Goal: Navigation & Orientation: Find specific page/section

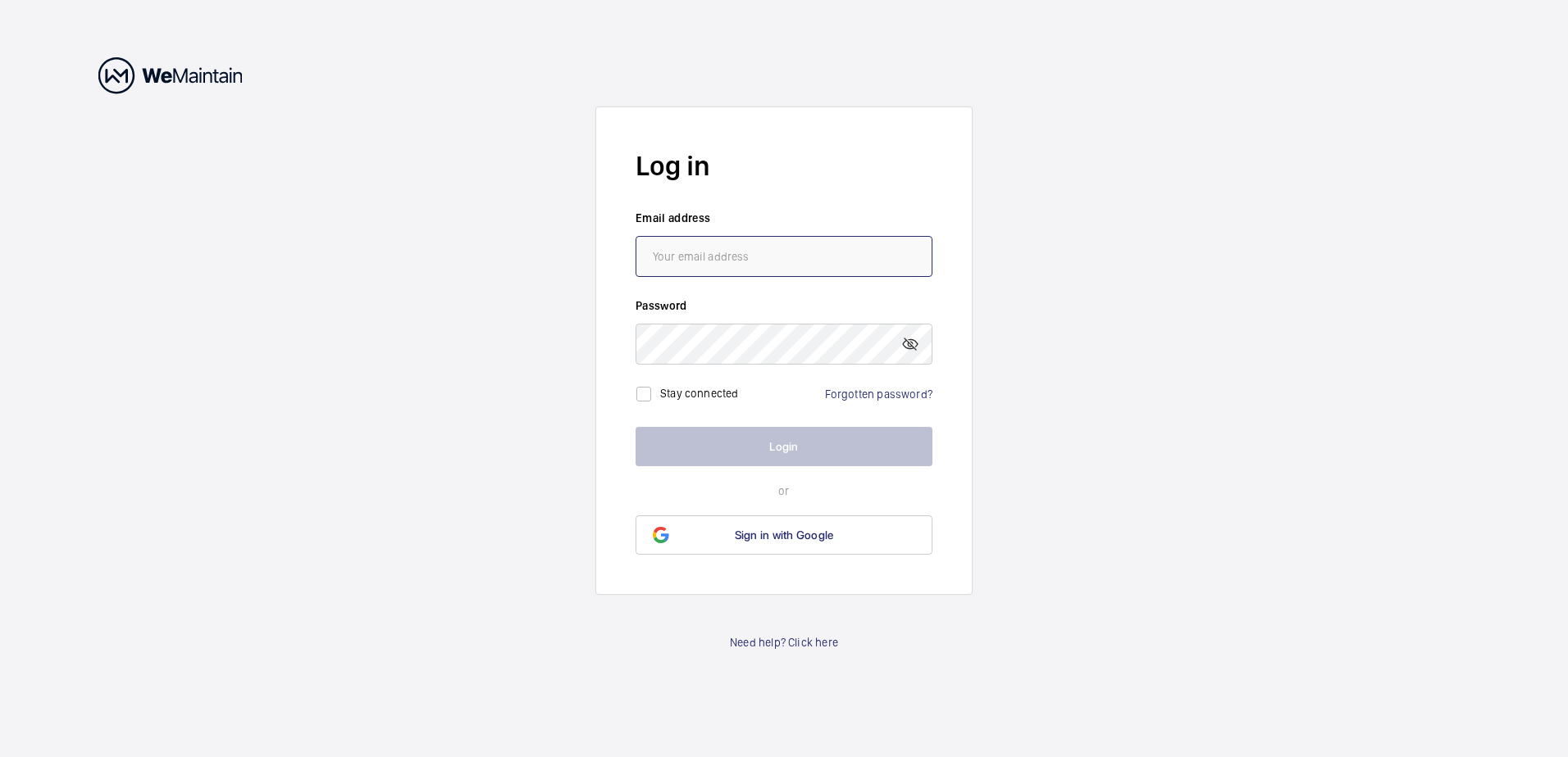
type input "[EMAIL_ADDRESS][DOMAIN_NAME]"
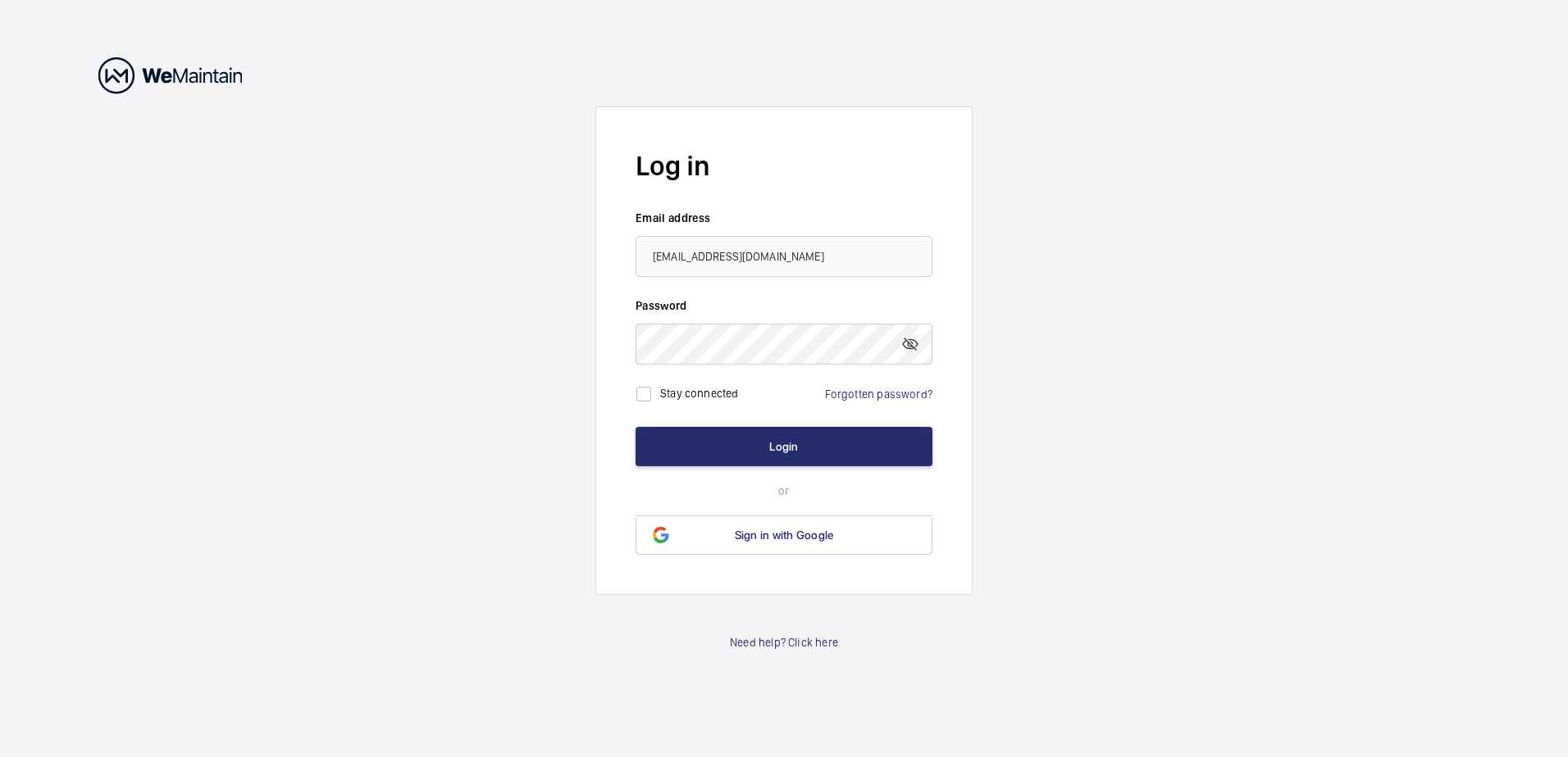
click at [1260, 389] on wm-front-auth-container "Log in Email address [EMAIL_ADDRESS][DOMAIN_NAME] Password Stay connected Forgo…" at bounding box center [784, 378] width 1568 height 757
click at [796, 453] on button "Login" at bounding box center [784, 447] width 297 height 40
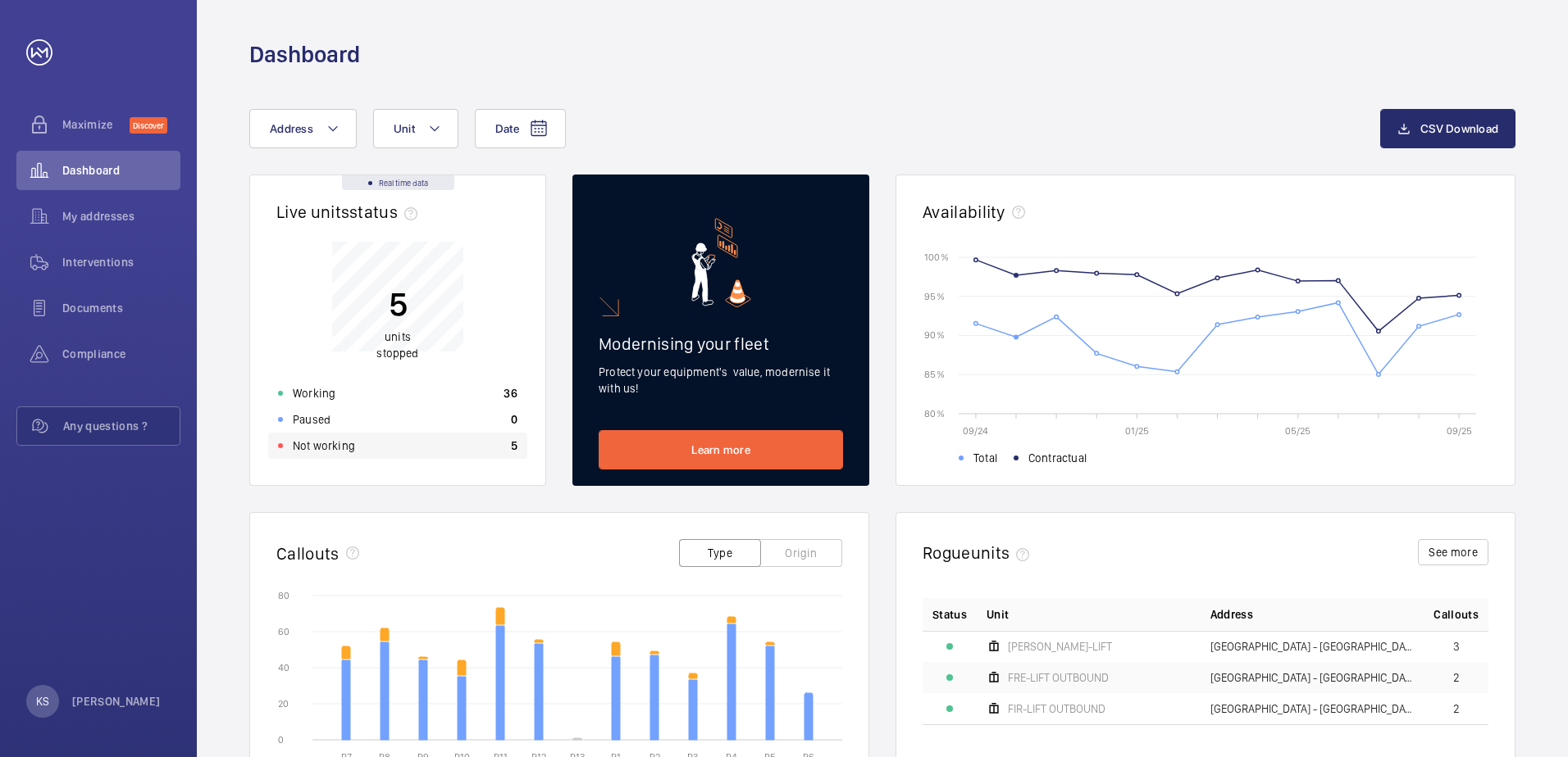
click at [309, 454] on p "Not working" at bounding box center [324, 445] width 62 height 16
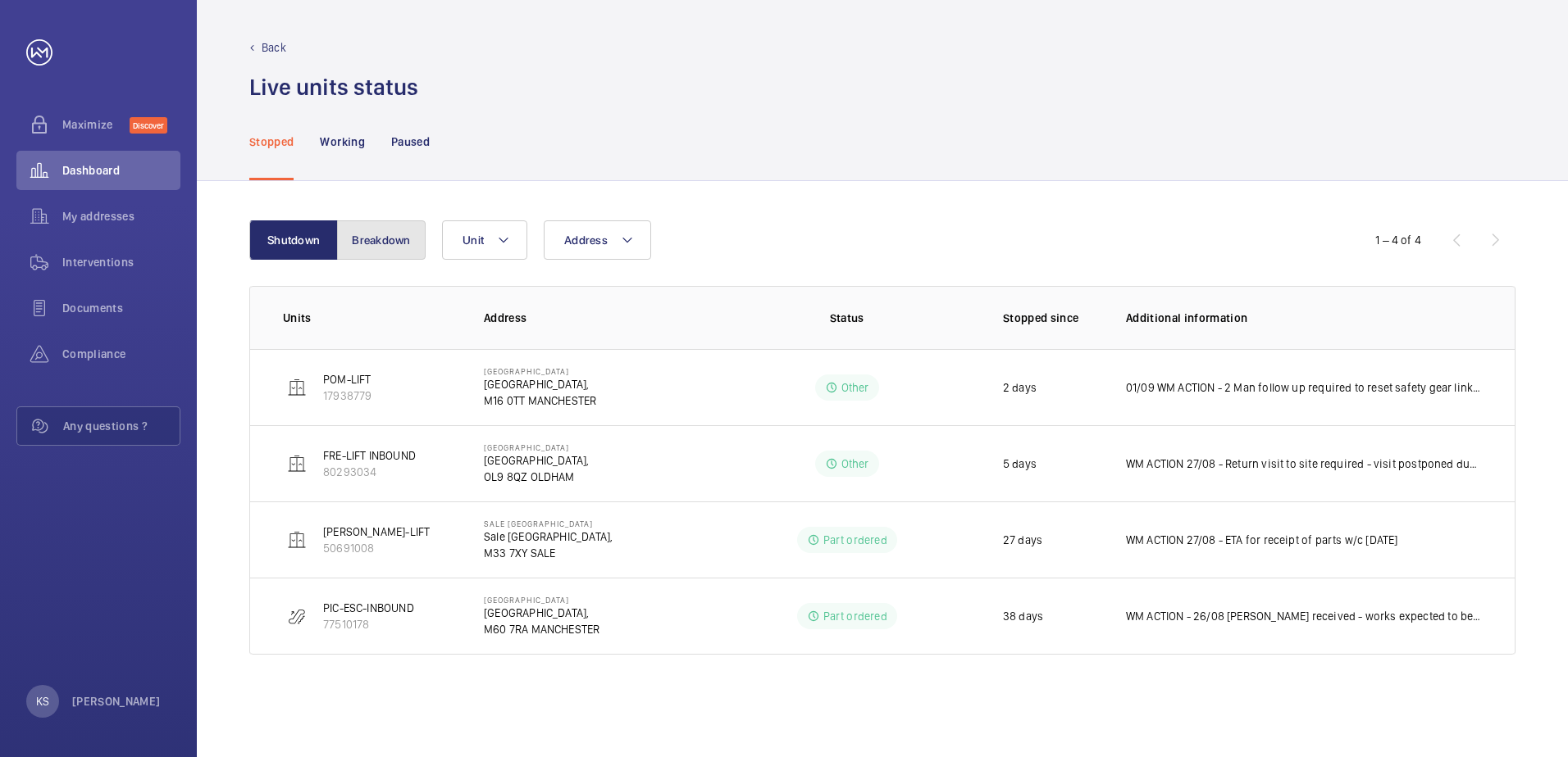
click at [369, 243] on button "Breakdown" at bounding box center [381, 240] width 89 height 40
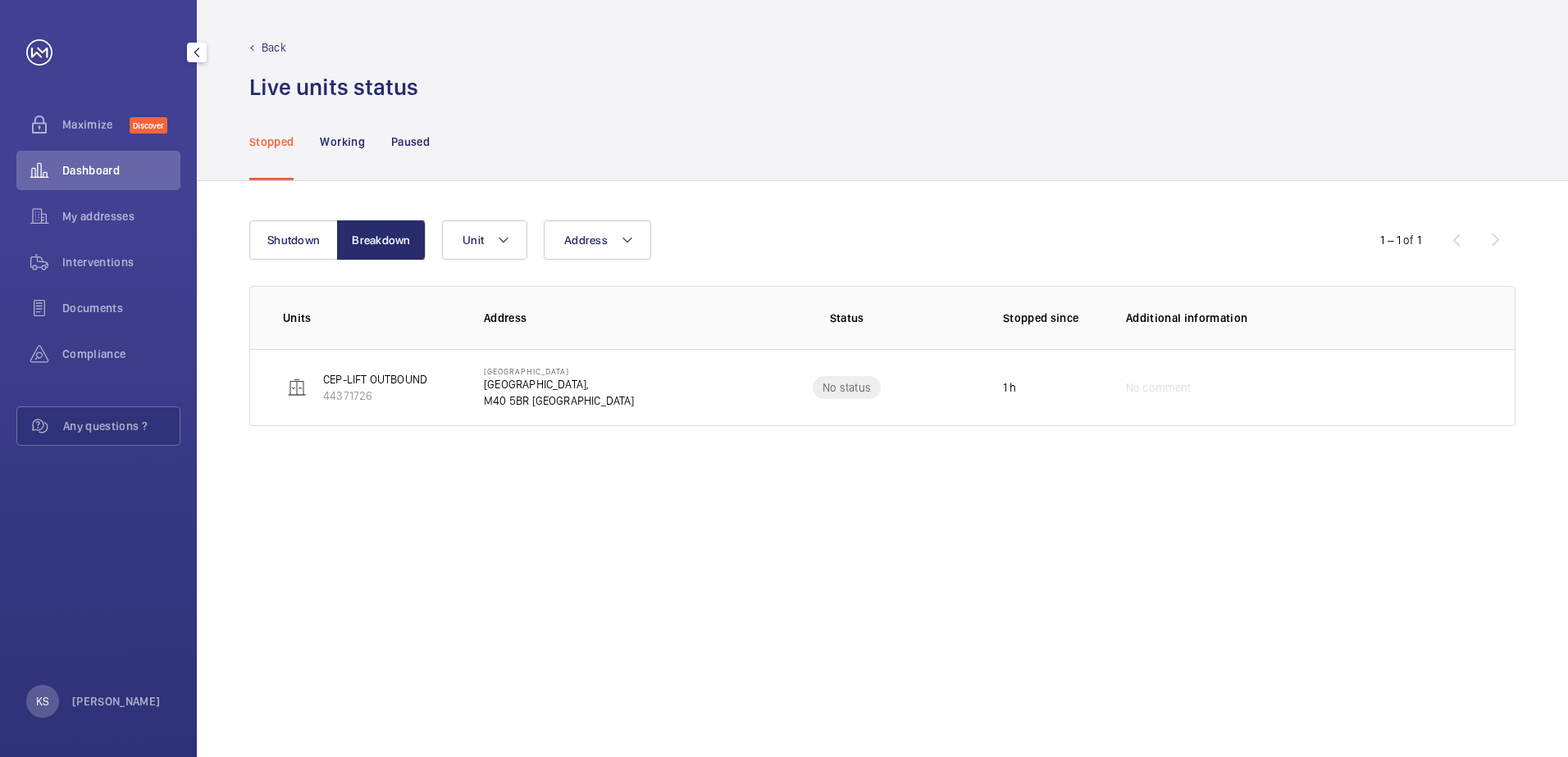
click at [89, 156] on div "Dashboard" at bounding box center [98, 170] width 164 height 40
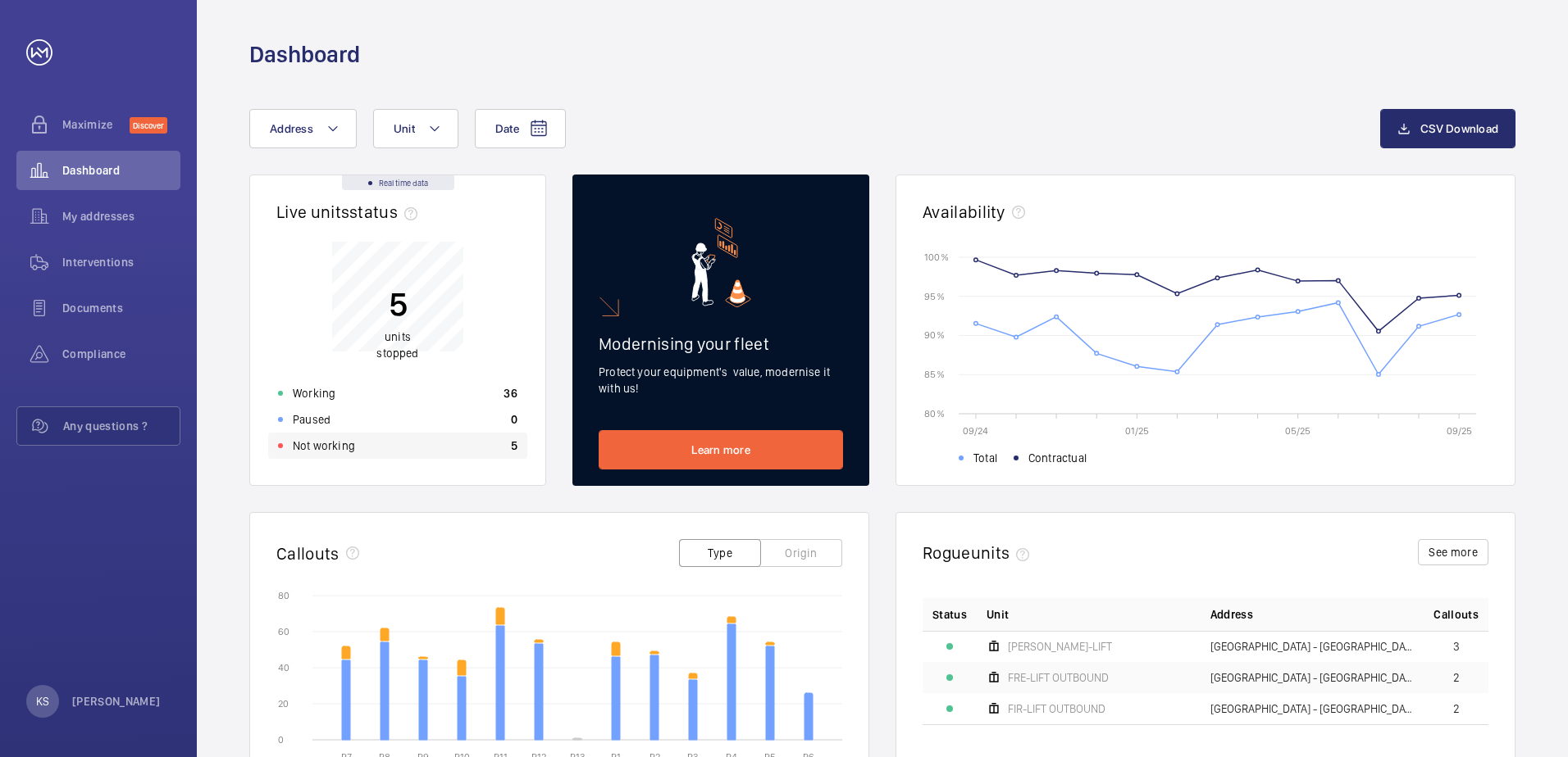
click at [358, 454] on div "Not working 5" at bounding box center [397, 445] width 259 height 26
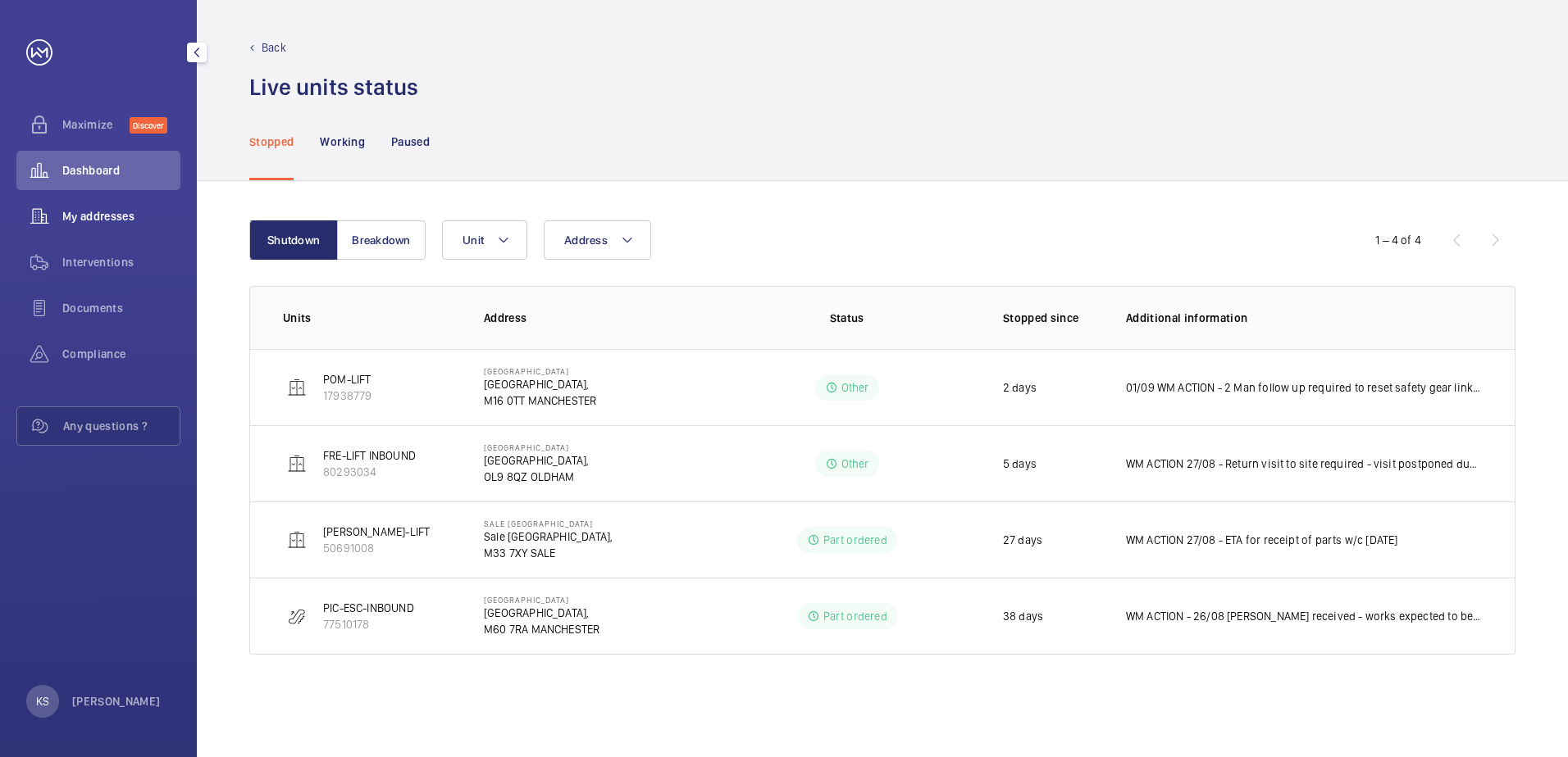
click at [73, 218] on span "My addresses" at bounding box center [121, 216] width 118 height 16
